Goal: Communication & Community: Answer question/provide support

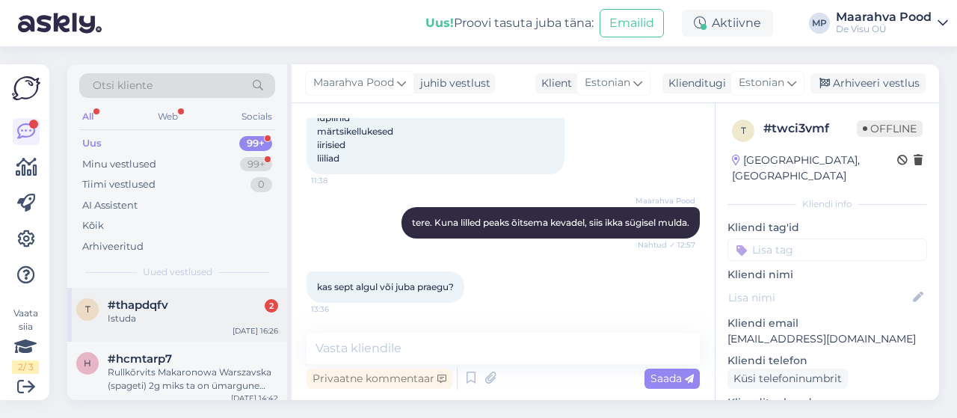
click at [180, 308] on div "#thapdqfv 2" at bounding box center [193, 304] width 171 height 13
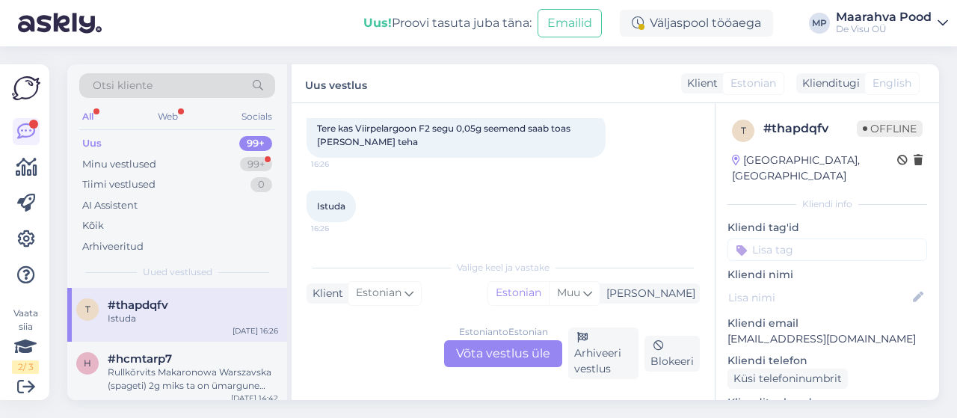
scroll to position [31, 0]
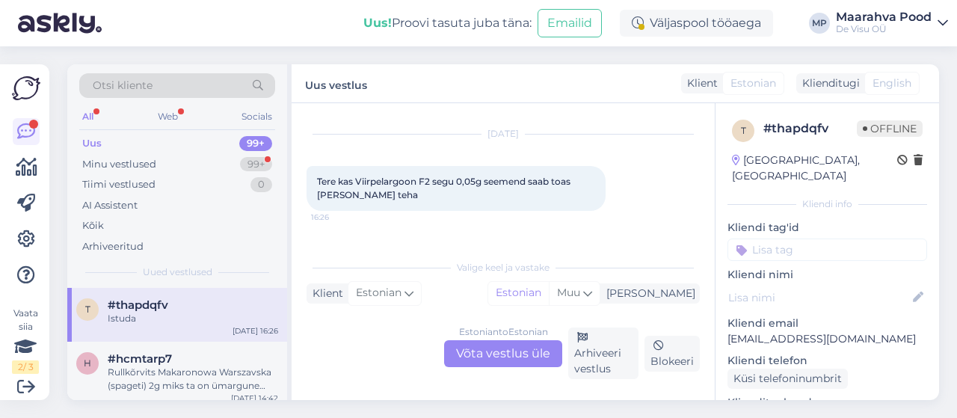
click at [491, 355] on div "Estonian to Estonian Võta vestlus üle" at bounding box center [503, 353] width 118 height 27
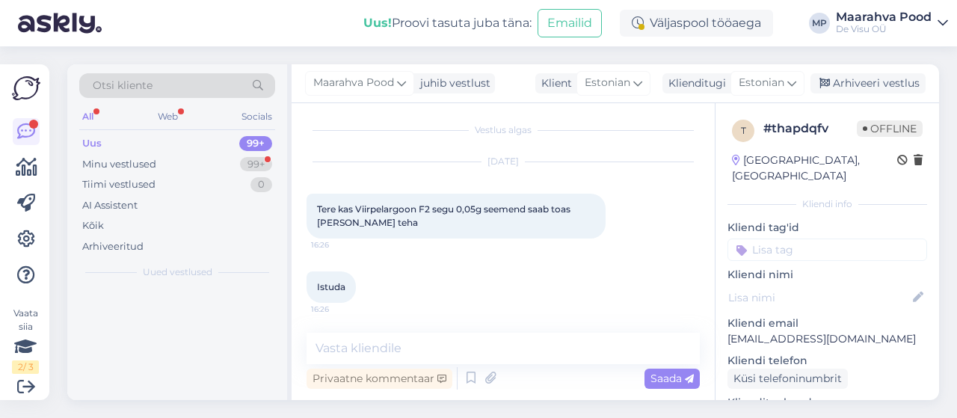
scroll to position [3, 0]
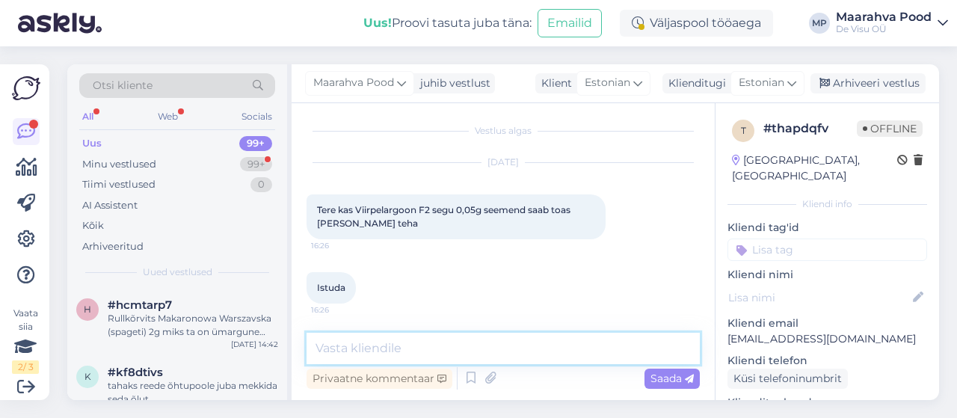
click at [447, 347] on textarea at bounding box center [503, 348] width 393 height 31
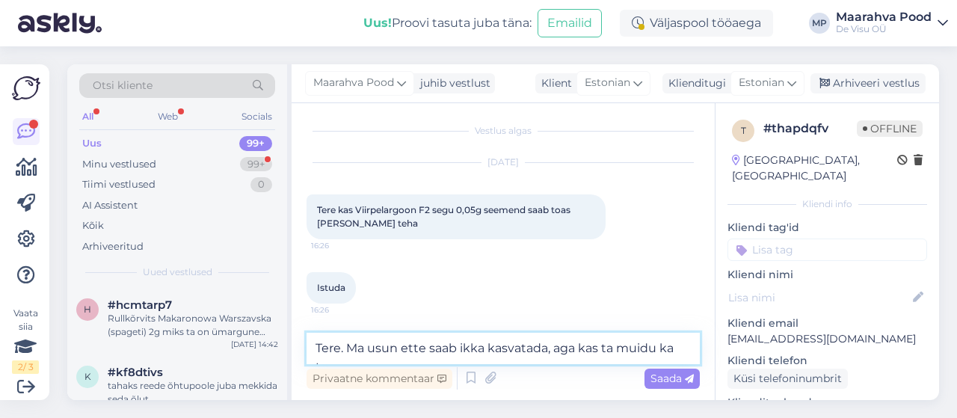
scroll to position [21, 0]
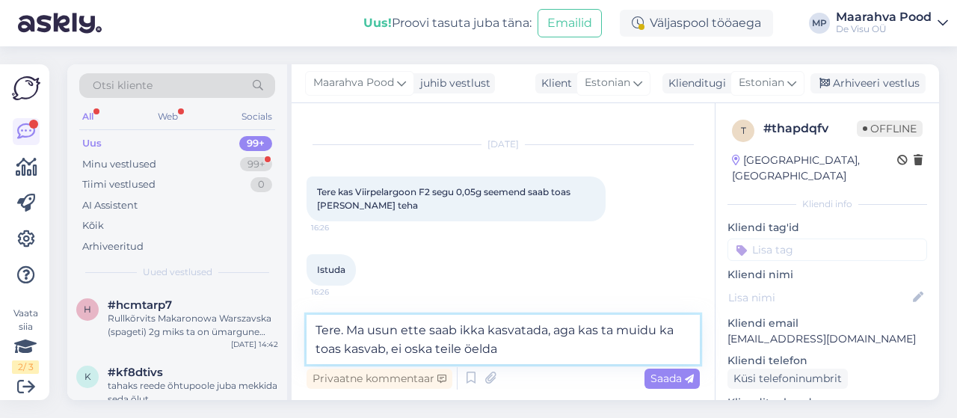
type textarea "Tere. Ma usun ette saab ikka kasvatada, aga kas ta muidu ka toas kasvab, ei osk…"
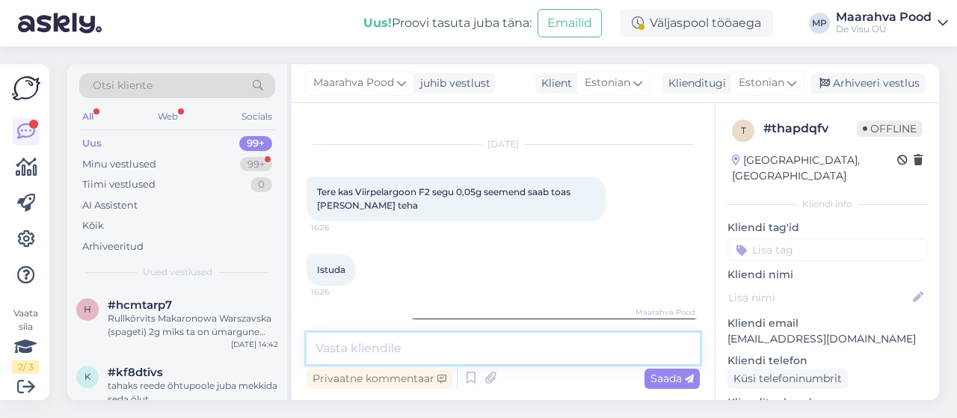
scroll to position [81, 0]
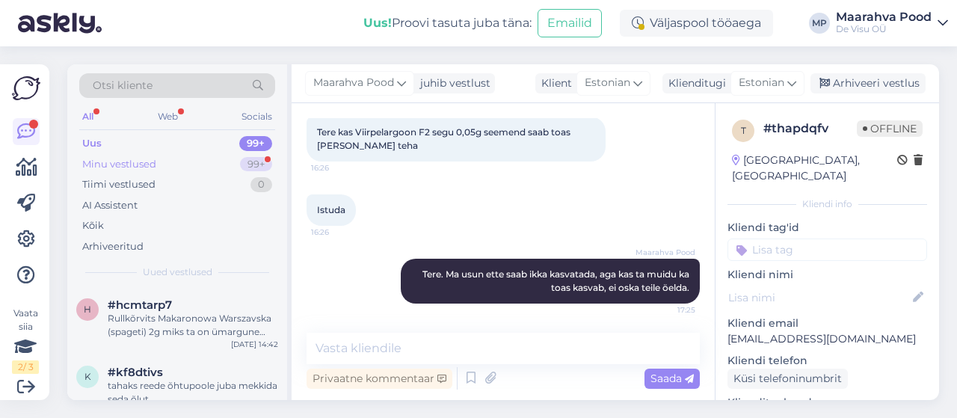
click at [166, 162] on div "Minu vestlused 99+" at bounding box center [177, 164] width 196 height 21
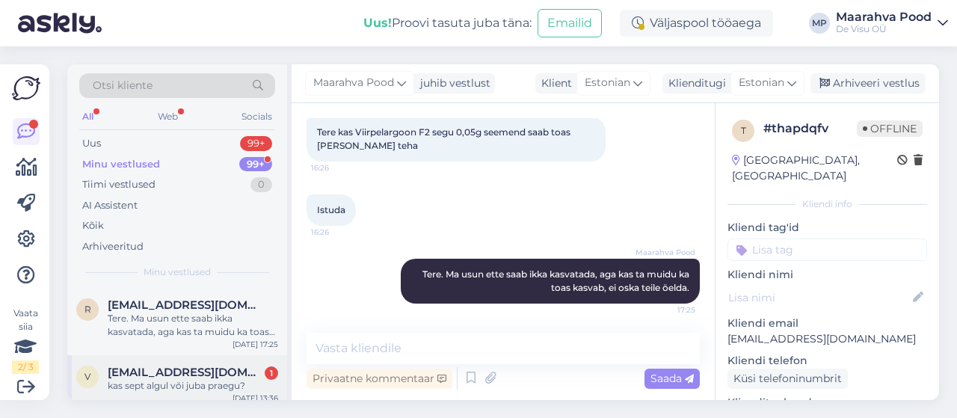
click at [181, 375] on span "[EMAIL_ADDRESS][DOMAIN_NAME]" at bounding box center [186, 372] width 156 height 13
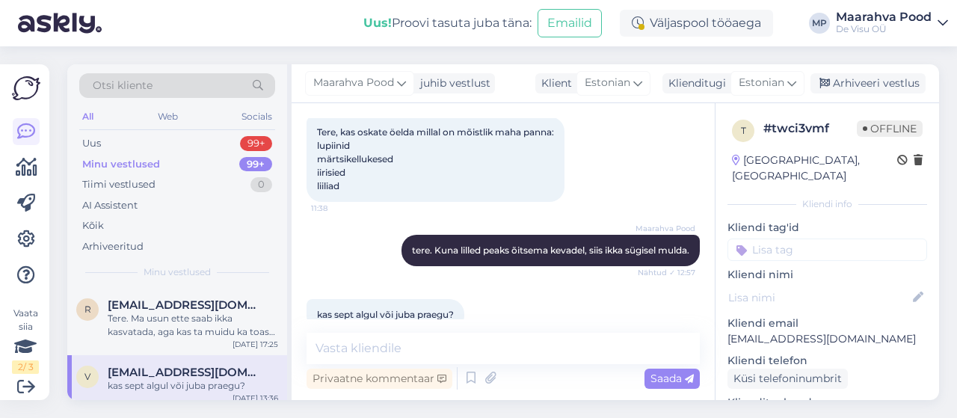
scroll to position [121, 0]
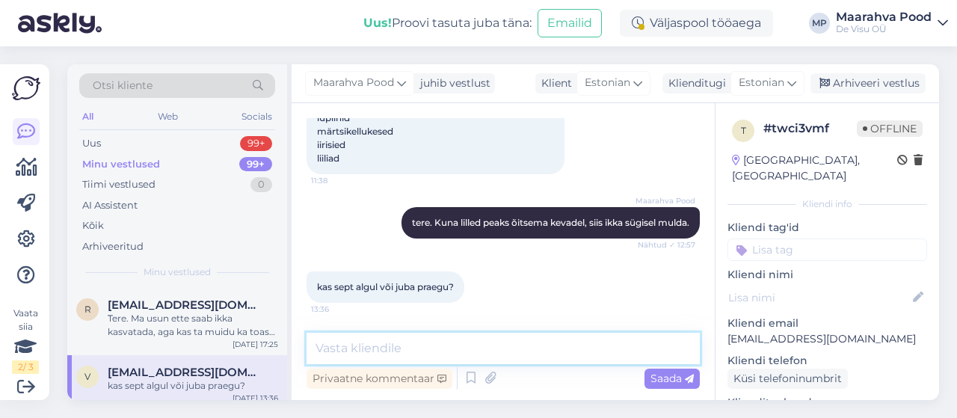
click at [397, 354] on textarea at bounding box center [503, 348] width 393 height 31
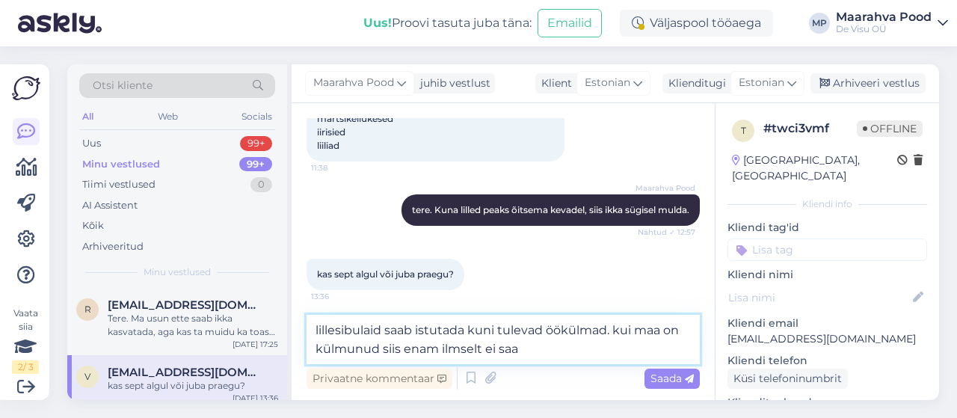
type textarea "lillesibulaid saab istutada kuni tulevad öökülmad. kui maa on külmunud siis ena…"
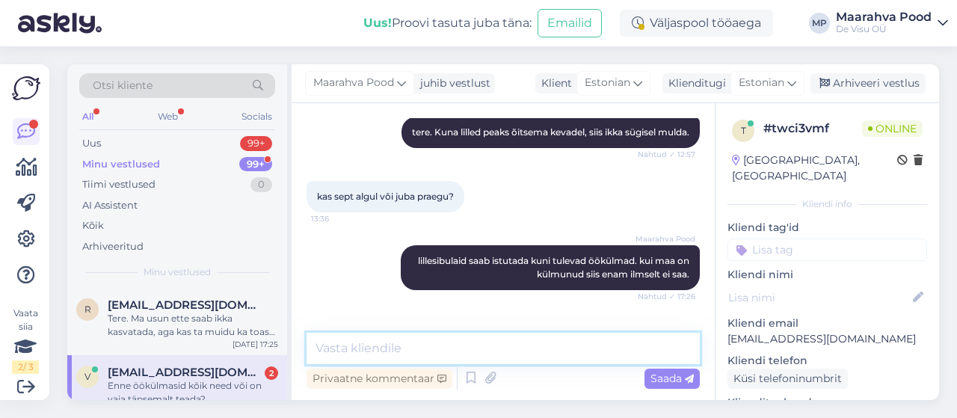
scroll to position [341, 0]
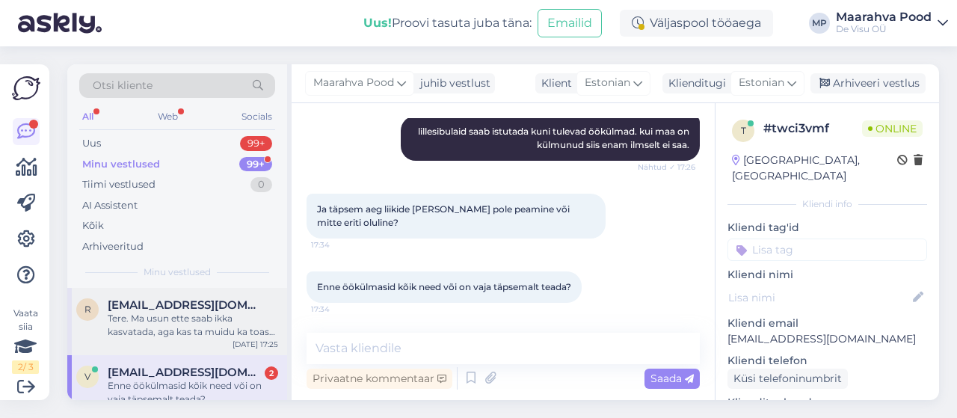
click at [184, 330] on div "Tere. Ma usun ette saab ikka kasvatada, aga kas ta muidu ka toas kasvab, ei osk…" at bounding box center [193, 325] width 171 height 27
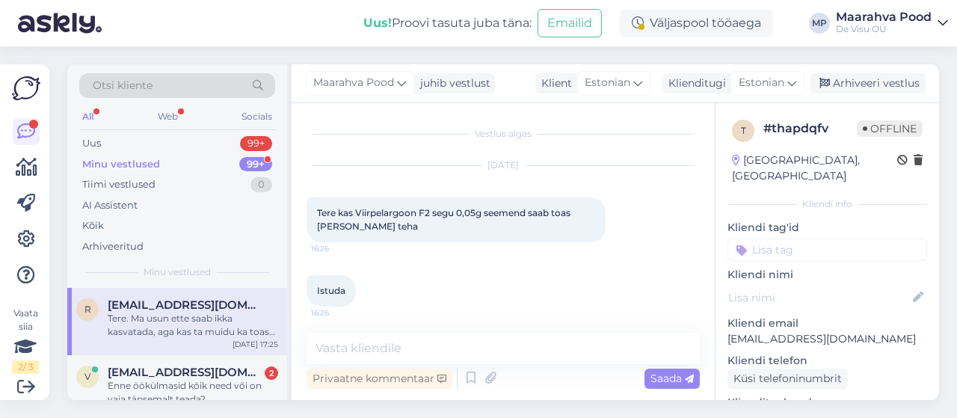
scroll to position [81, 0]
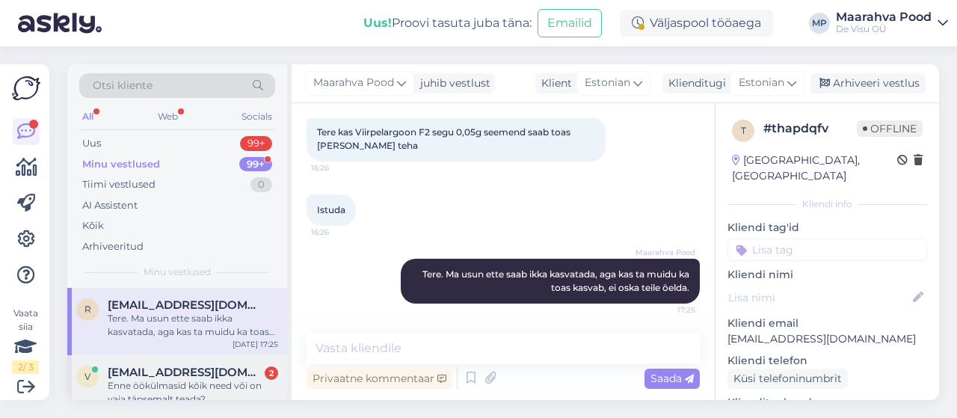
click at [182, 385] on div "Enne öökülmasid kõik need või on vaja täpsemalt teada?" at bounding box center [193, 392] width 171 height 27
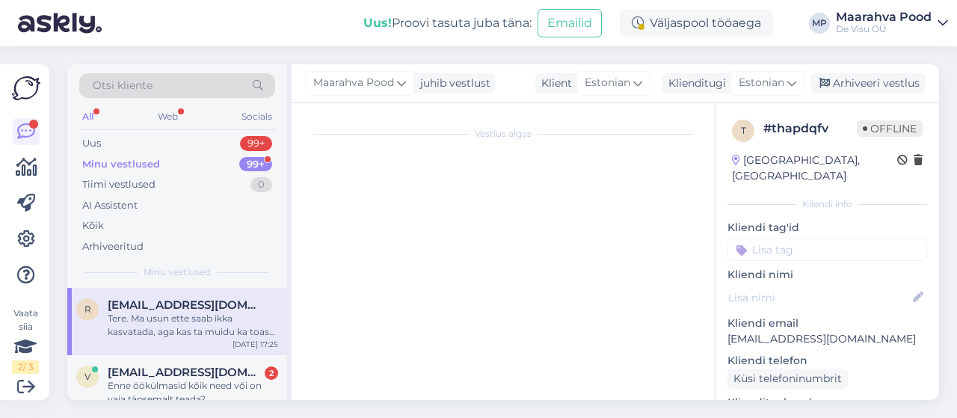
scroll to position [259, 0]
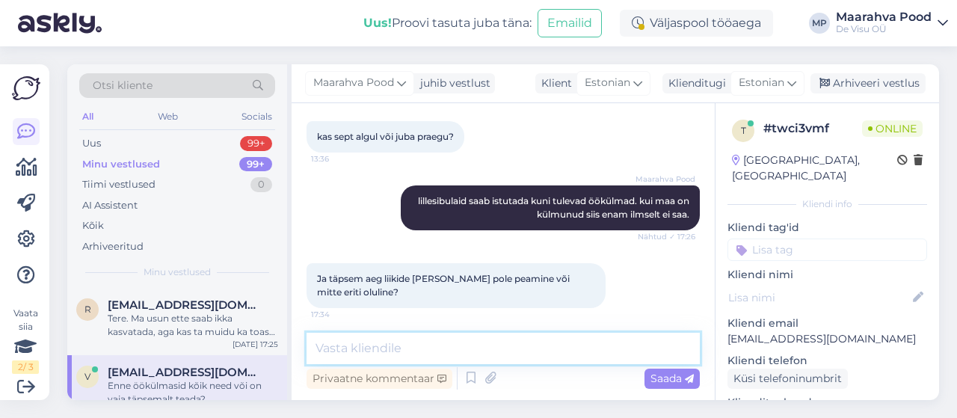
click at [366, 339] on textarea at bounding box center [503, 348] width 393 height 31
type textarea "Saate kauba kätte pange maha. Ongi korras :)"
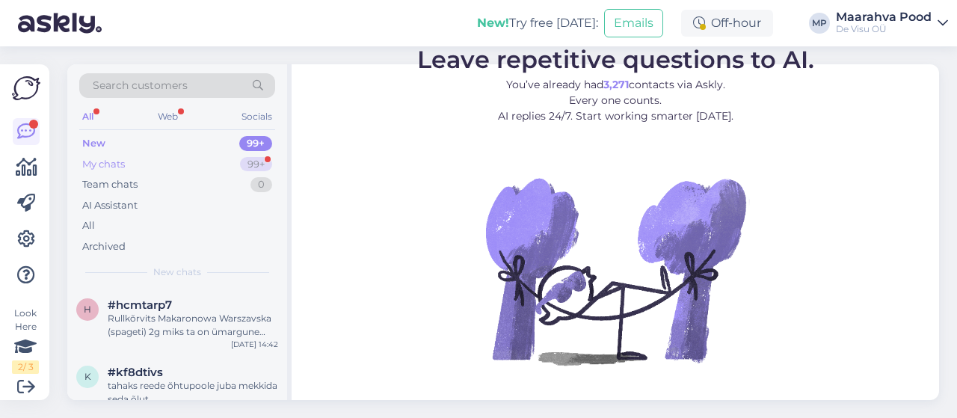
click at [123, 162] on div "My chats" at bounding box center [103, 164] width 43 height 15
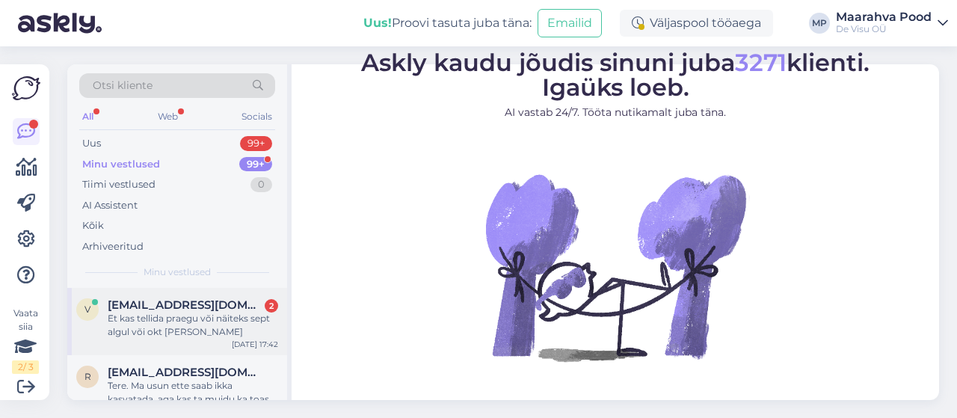
click at [193, 319] on div "Et kas tellida praegu või näiteks sept algul või okt lõpus" at bounding box center [193, 325] width 171 height 27
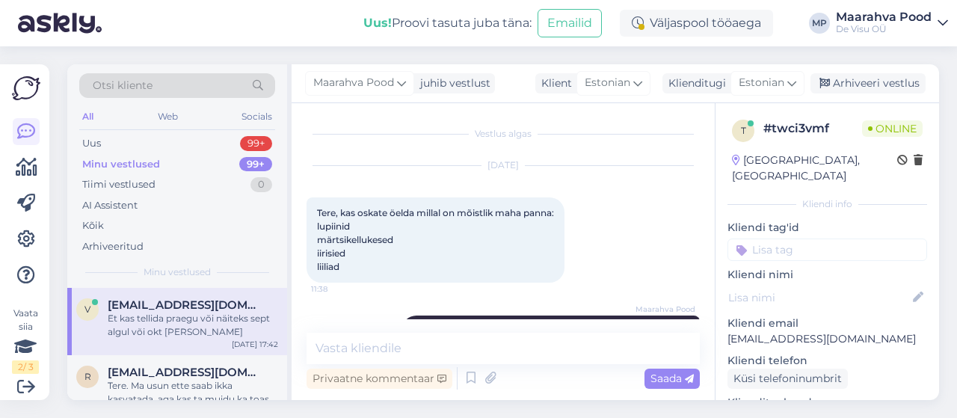
scroll to position [547, 0]
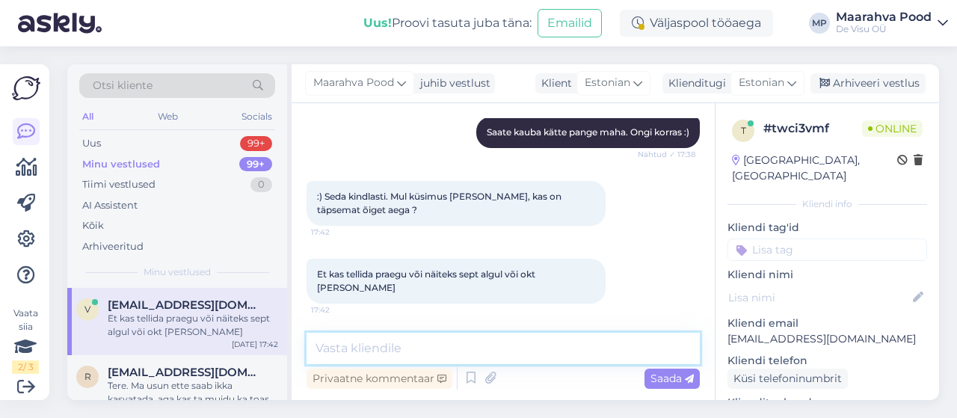
click at [378, 348] on textarea at bounding box center [503, 348] width 393 height 31
paste textarea "Liiliad soovivad juurdumiseks madalamat temperatuuri. Kõige õigem aeg istutamis…"
type textarea "näiteks. Liiliad soovivad juurdumiseks madalamat temperatuuri. Kõige õigem aeg …"
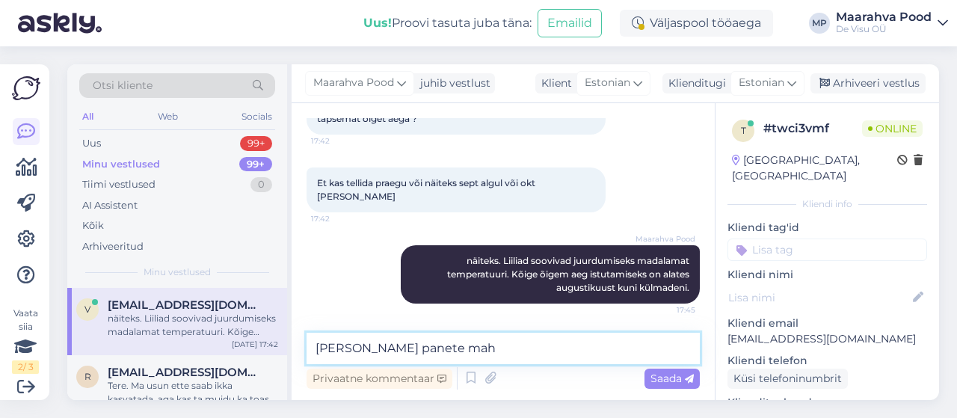
type textarea "millal soovite panete maha"
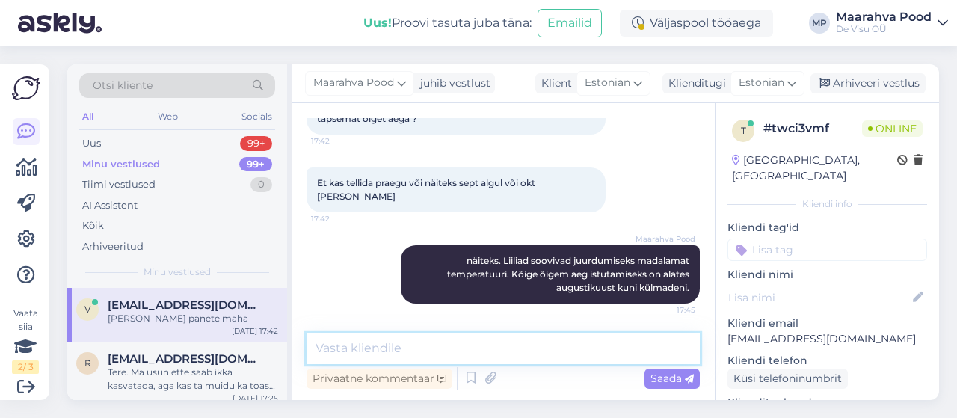
scroll to position [703, 0]
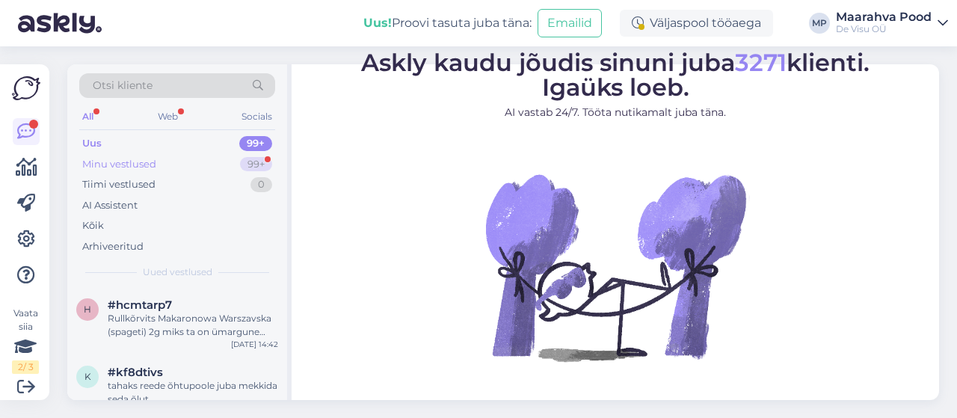
click at [139, 159] on div "Minu vestlused" at bounding box center [119, 164] width 74 height 15
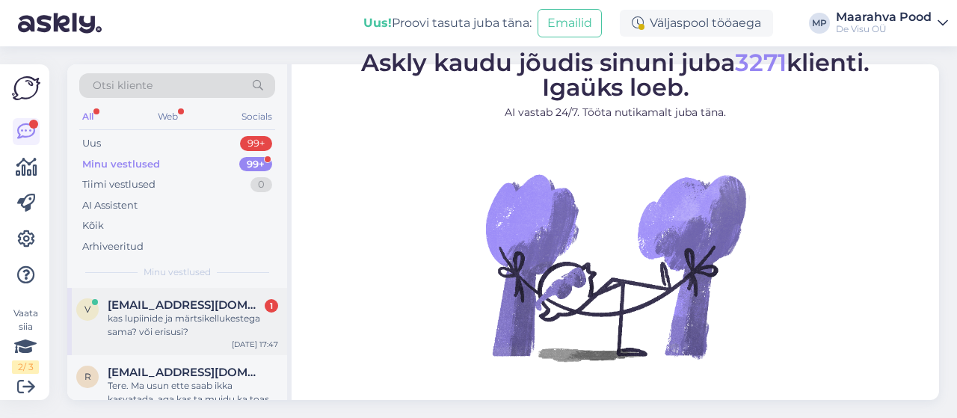
click at [179, 346] on div "v [EMAIL_ADDRESS][DOMAIN_NAME] 1 kas lupiinide ja märtsikellukestega sama? või …" at bounding box center [177, 321] width 220 height 67
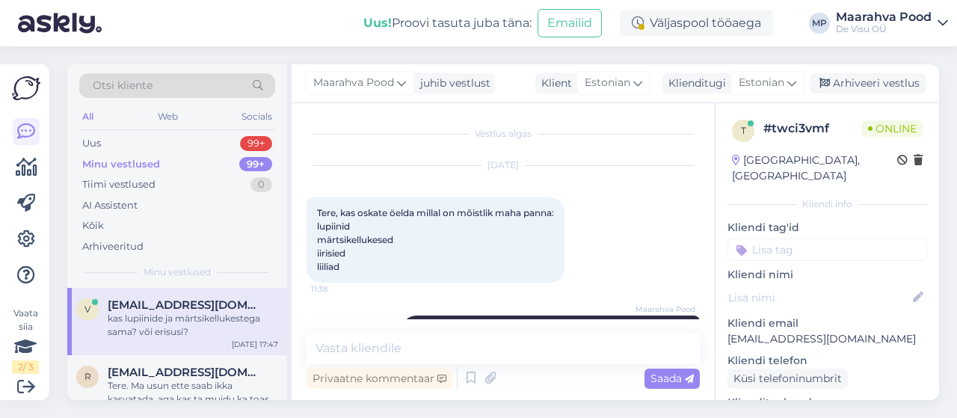
scroll to position [767, 0]
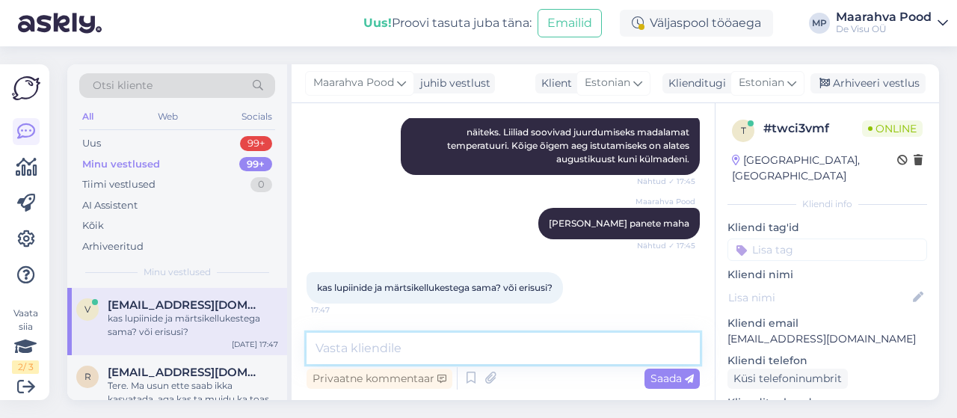
click at [438, 349] on textarea at bounding box center [503, 348] width 393 height 31
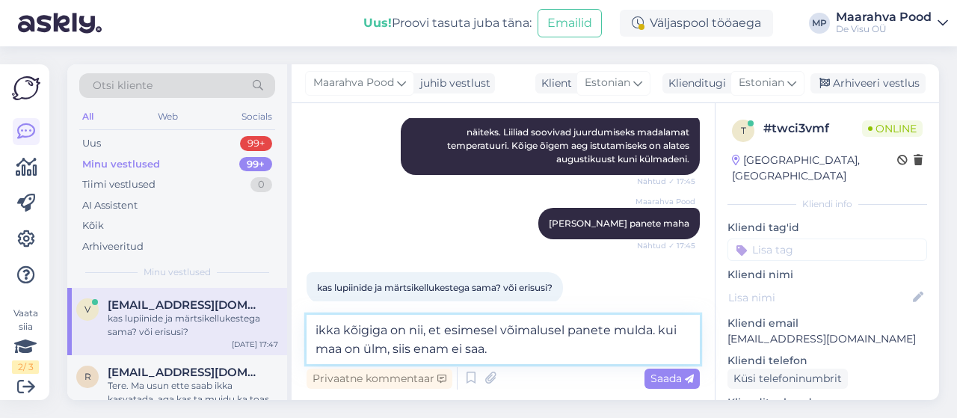
click at [365, 349] on textarea "ikka kõigiga on nii, et esimesel võimalusel panete mulda. kui maa on ülm, siis …" at bounding box center [503, 339] width 393 height 49
click at [522, 345] on textarea "ikka kõigiga on nii, et esimesel võimalusel panete mulda. kui maa on külm, siis…" at bounding box center [503, 339] width 393 height 49
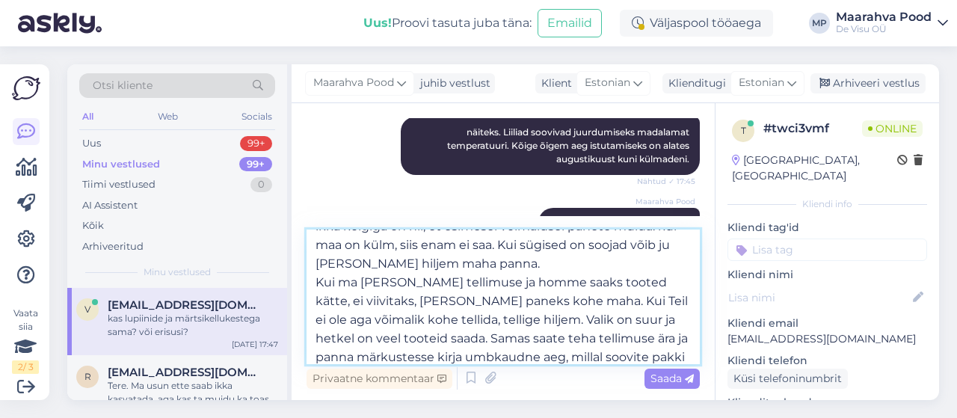
scroll to position [37, 0]
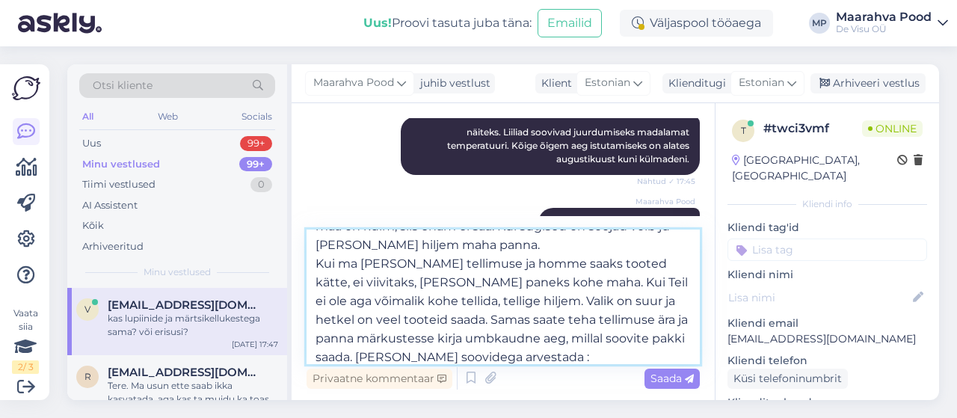
type textarea "ikka kõigiga on nii, et esimesel võimalusel panete mulda. kui maa on külm, siis…"
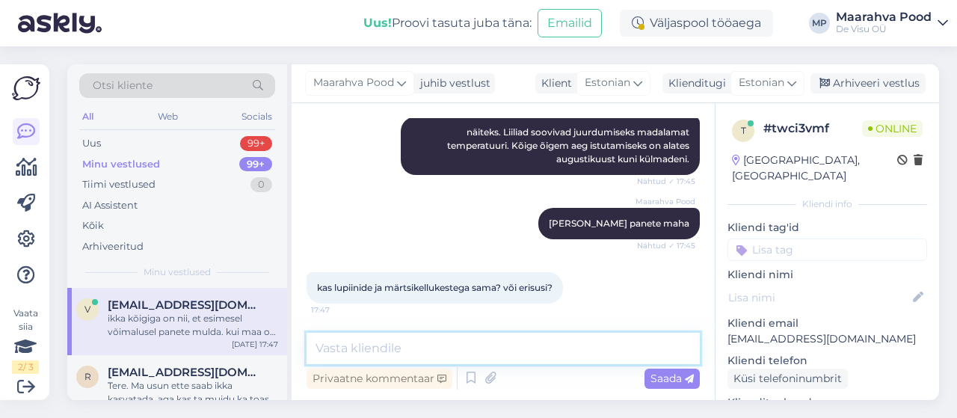
scroll to position [0, 0]
